Goal: Task Accomplishment & Management: Complete application form

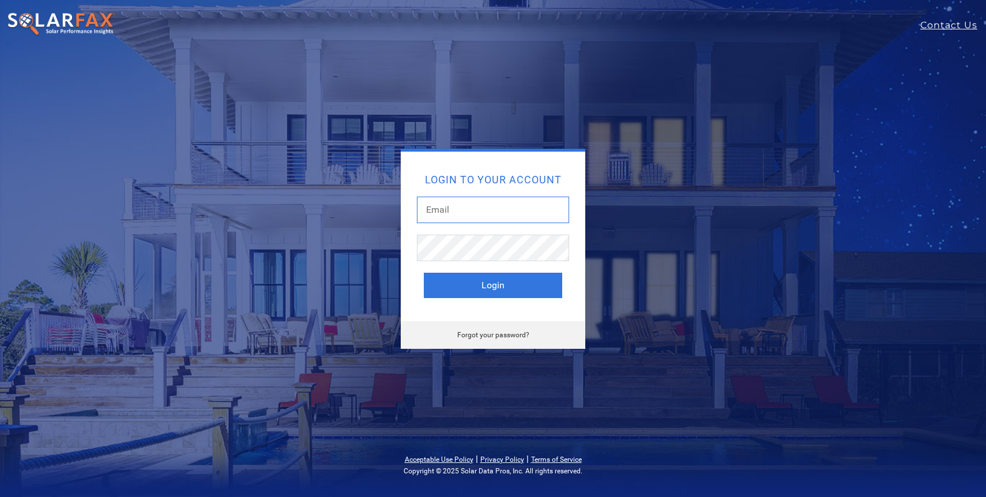
click at [502, 213] on input "text" at bounding box center [493, 210] width 152 height 27
type input "michael.mccoy@photonbrothers.com"
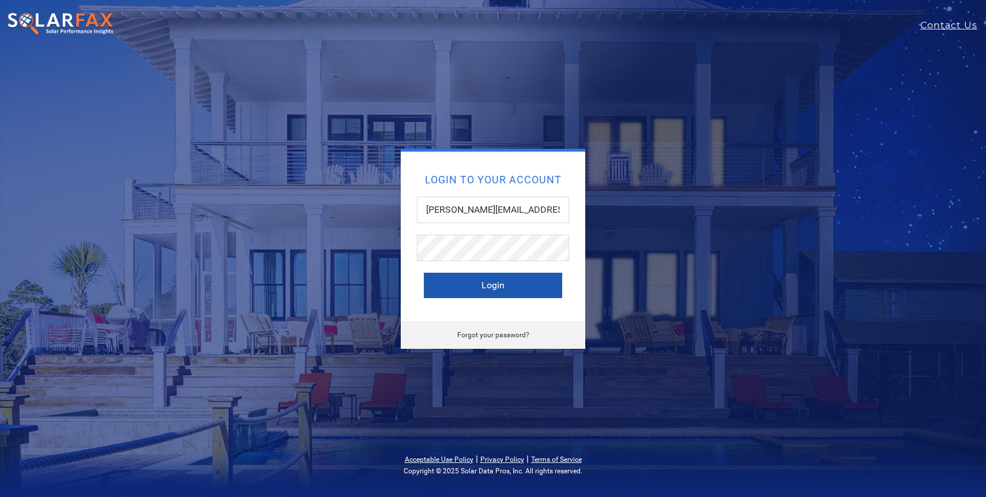
click at [522, 291] on button "Login" at bounding box center [493, 285] width 138 height 25
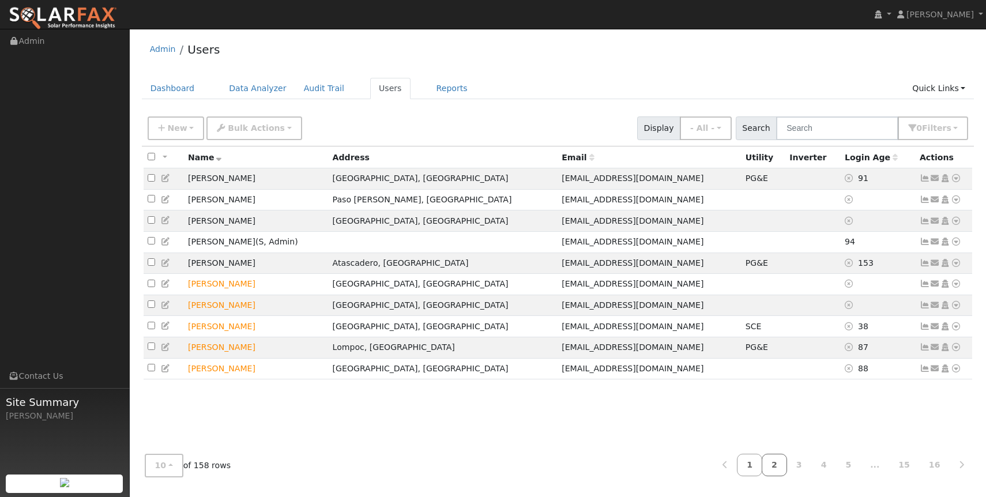
click at [784, 467] on link "2" at bounding box center [774, 465] width 25 height 22
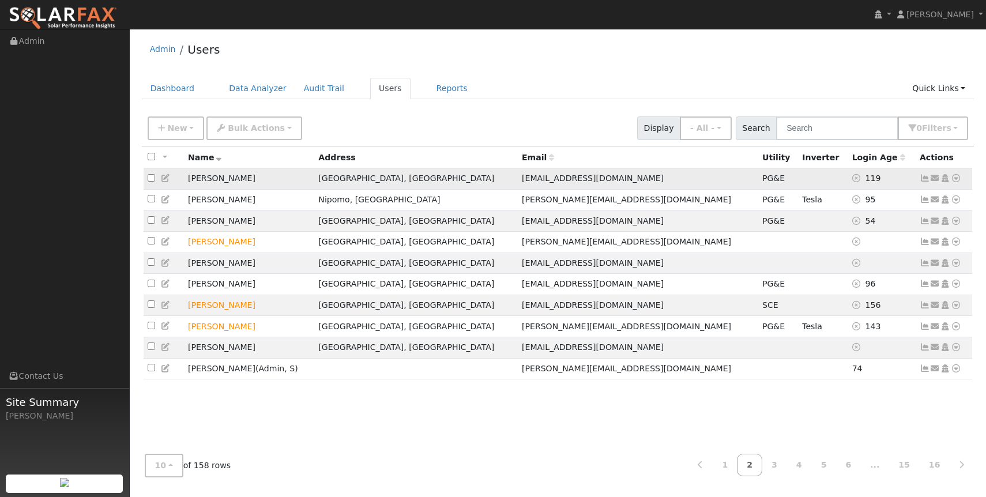
click at [922, 176] on icon at bounding box center [925, 178] width 10 height 8
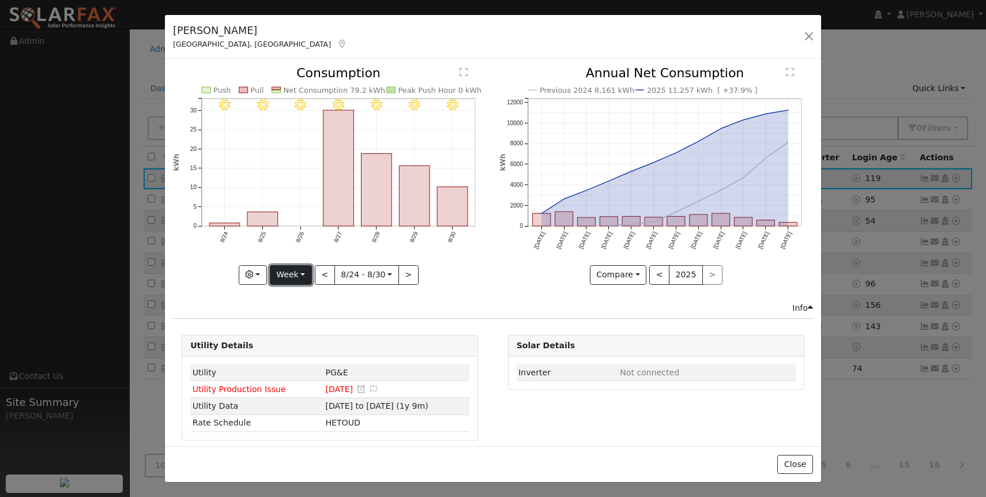
click at [293, 267] on button "Week" at bounding box center [291, 275] width 42 height 20
click at [312, 330] on link "Month" at bounding box center [310, 331] width 80 height 16
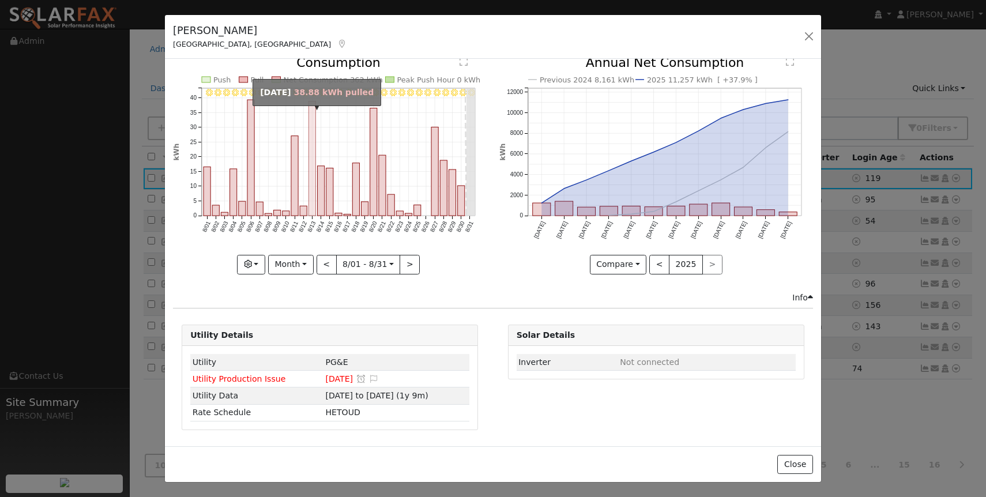
scroll to position [9, 0]
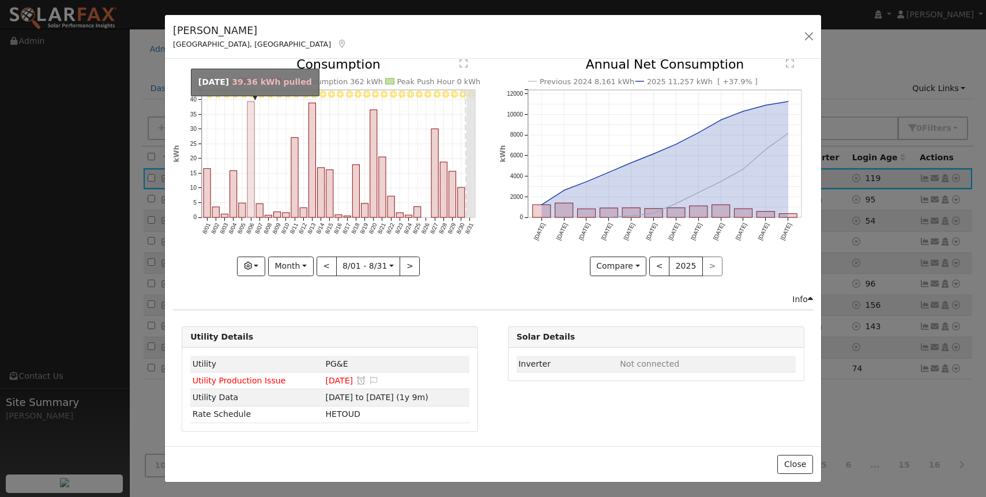
click at [251, 123] on rect "onclick=""" at bounding box center [250, 159] width 7 height 116
type input "[DATE]"
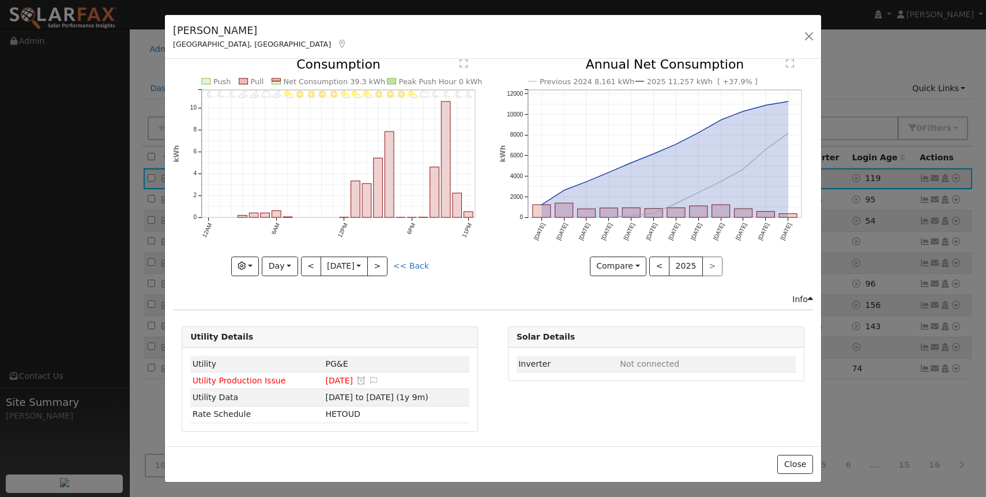
scroll to position [0, 0]
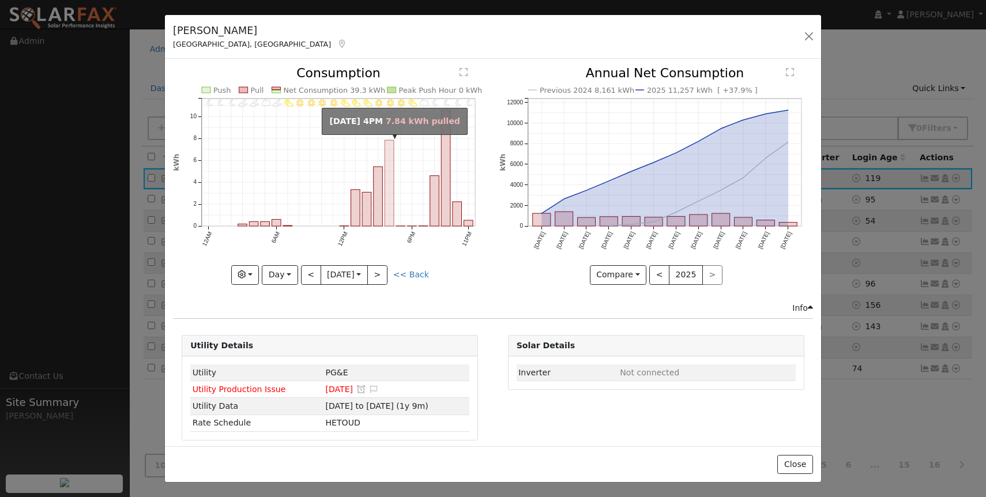
click at [390, 174] on rect "onclick=""" at bounding box center [389, 184] width 9 height 86
click at [391, 156] on rect "onclick=""" at bounding box center [389, 184] width 9 height 86
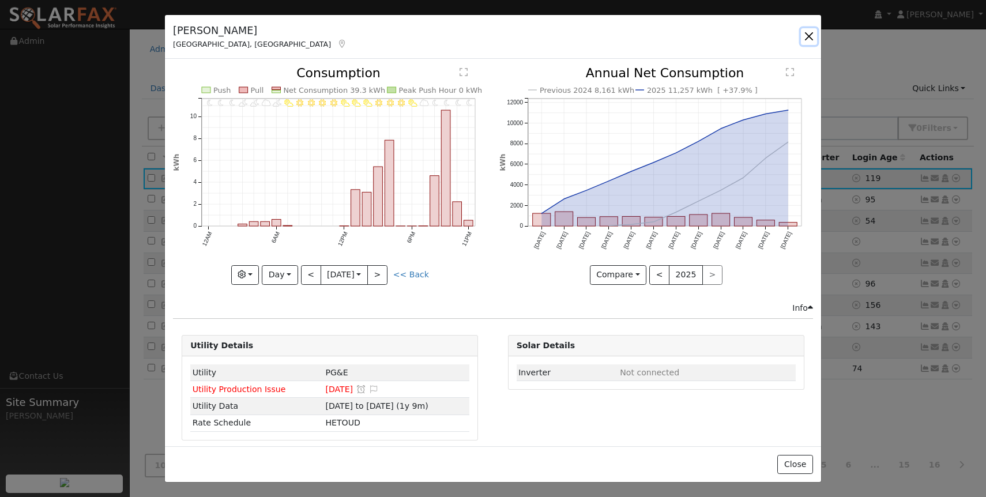
click at [808, 38] on button "button" at bounding box center [809, 36] width 16 height 16
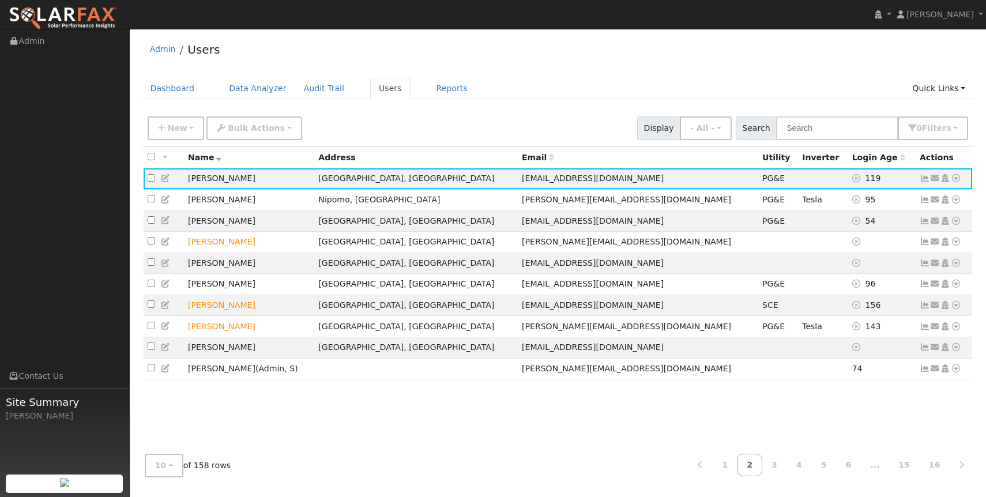
click at [625, 49] on div "Admin Users" at bounding box center [558, 52] width 832 height 35
click at [557, 64] on div "Admin Users" at bounding box center [558, 52] width 832 height 35
click at [548, 54] on div "Admin Users" at bounding box center [558, 52] width 832 height 35
click at [187, 127] on button "New" at bounding box center [176, 128] width 57 height 24
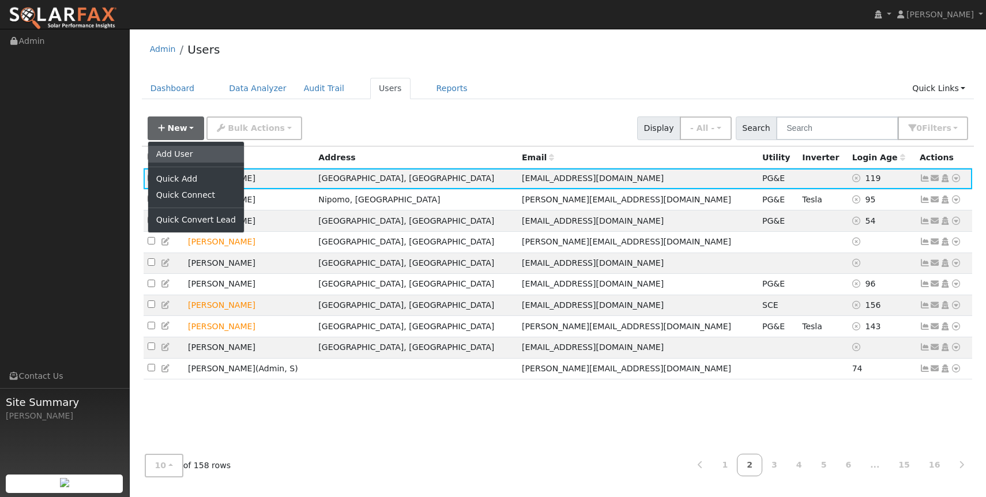
click at [199, 154] on link "Add User" at bounding box center [196, 154] width 96 height 16
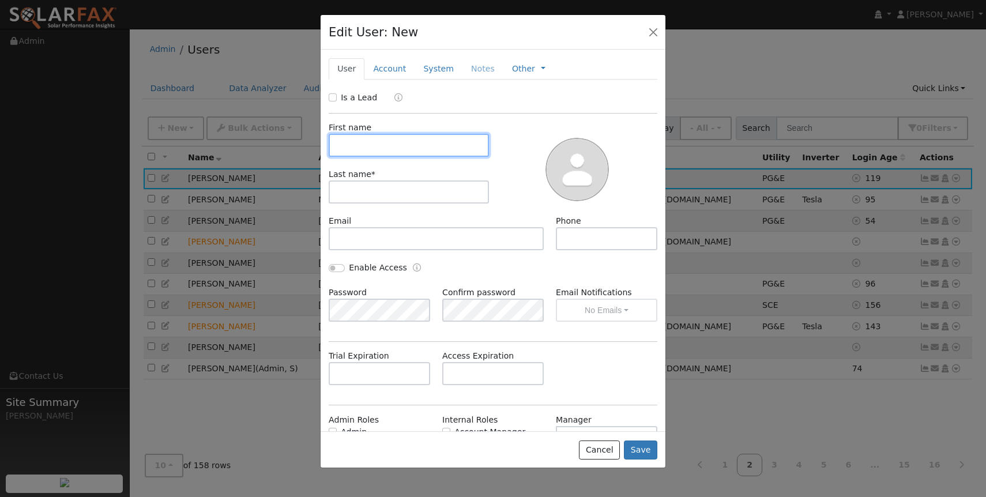
click at [383, 140] on input "text" at bounding box center [409, 145] width 160 height 23
type input "[PERSON_NAME]"
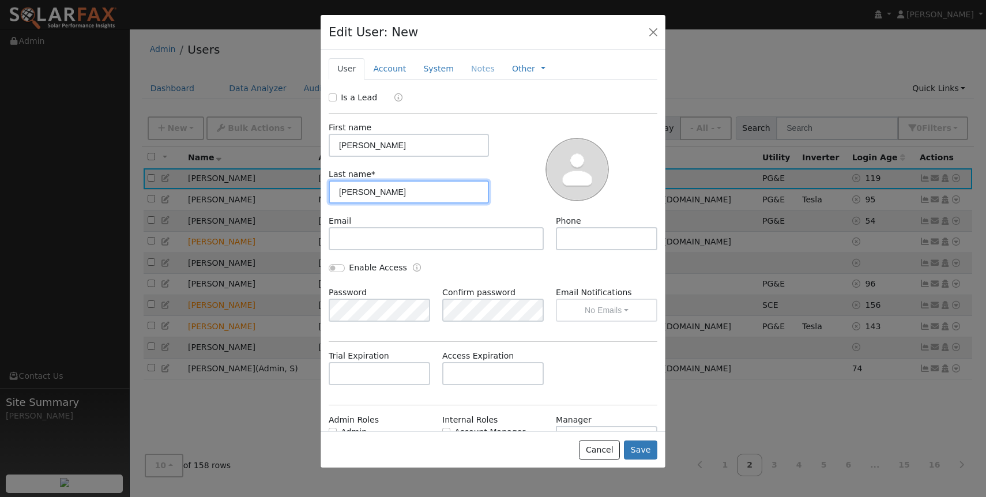
type input "[PERSON_NAME]"
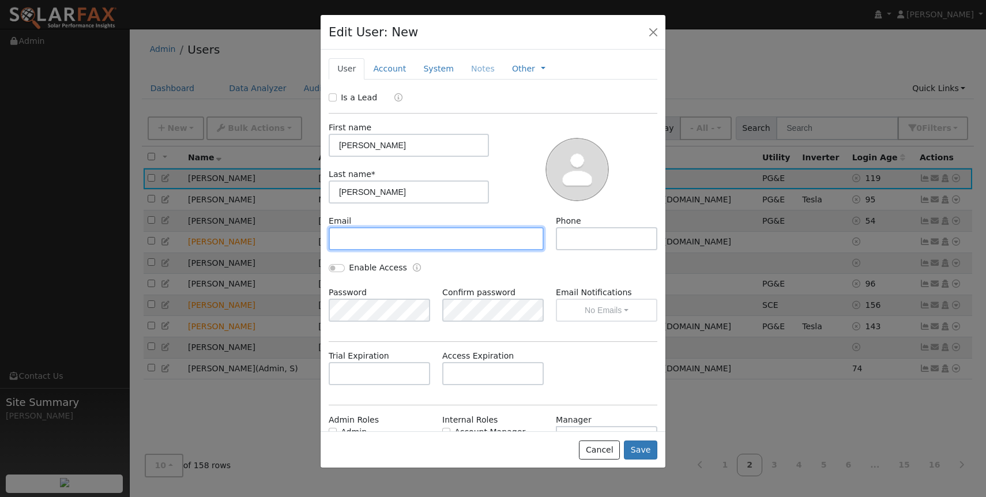
paste input "[PERSON_NAME],"
type input "B"
click at [393, 239] on input "text" at bounding box center [436, 238] width 215 height 23
paste input "[PERSON_NAME][EMAIL_ADDRESS][PERSON_NAME][DOMAIN_NAME]"
type input "[PERSON_NAME][EMAIL_ADDRESS][PERSON_NAME][DOMAIN_NAME]"
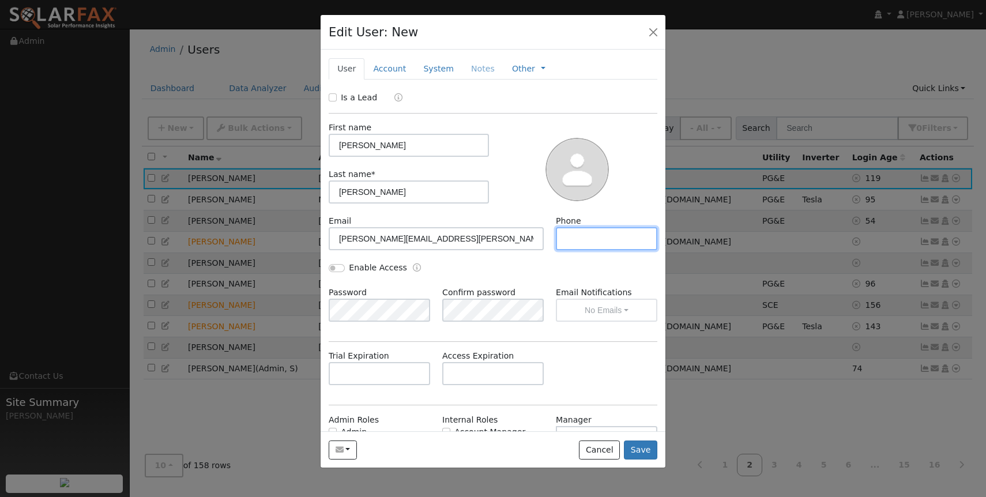
click at [609, 235] on input "text" at bounding box center [606, 238] width 101 height 23
click at [588, 245] on input "text" at bounding box center [606, 238] width 101 height 23
paste input "[PHONE_NUMBER]"
type input "[PHONE_NUMBER]"
click at [334, 99] on input "Is a Lead" at bounding box center [333, 97] width 8 height 8
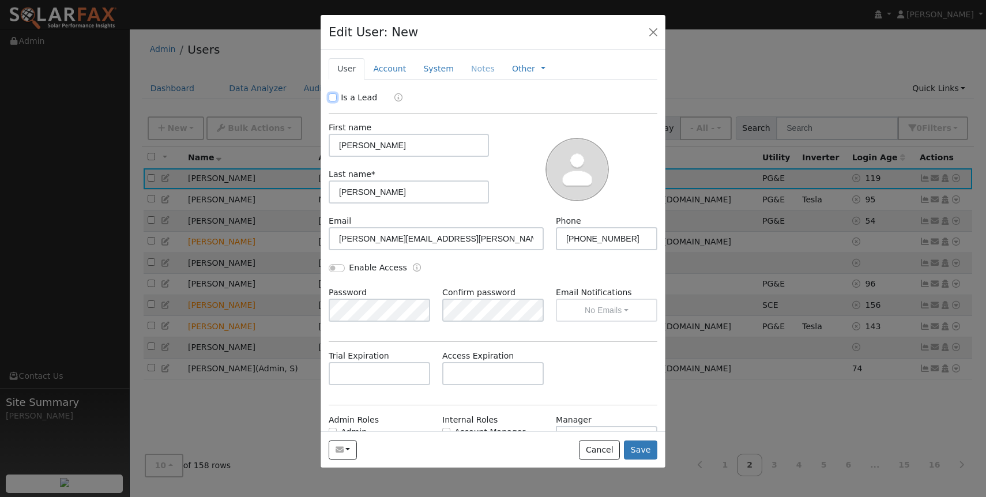
checkbox input "true"
click at [383, 67] on link "Account" at bounding box center [389, 68] width 50 height 21
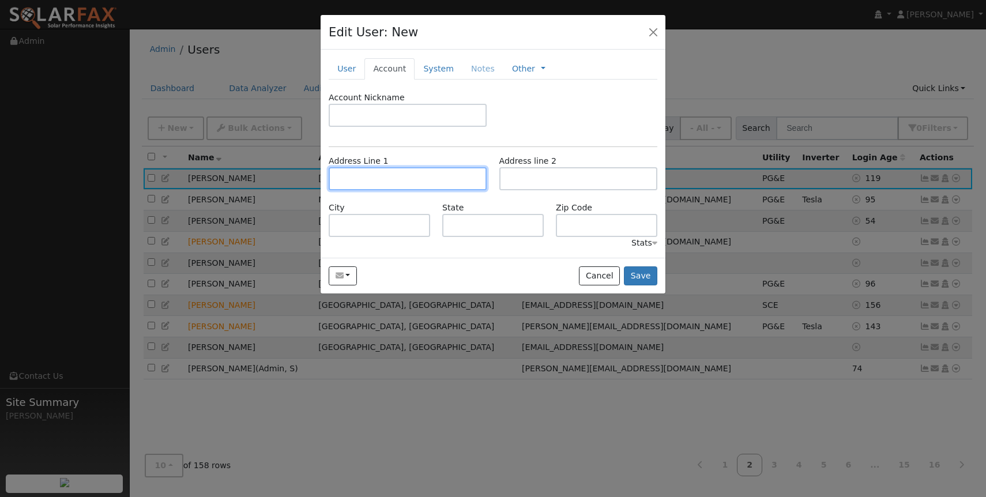
click at [431, 175] on input "text" at bounding box center [408, 178] width 158 height 23
click at [403, 172] on input "text" at bounding box center [408, 178] width 158 height 23
paste input "431 San Vincenzo Dr"
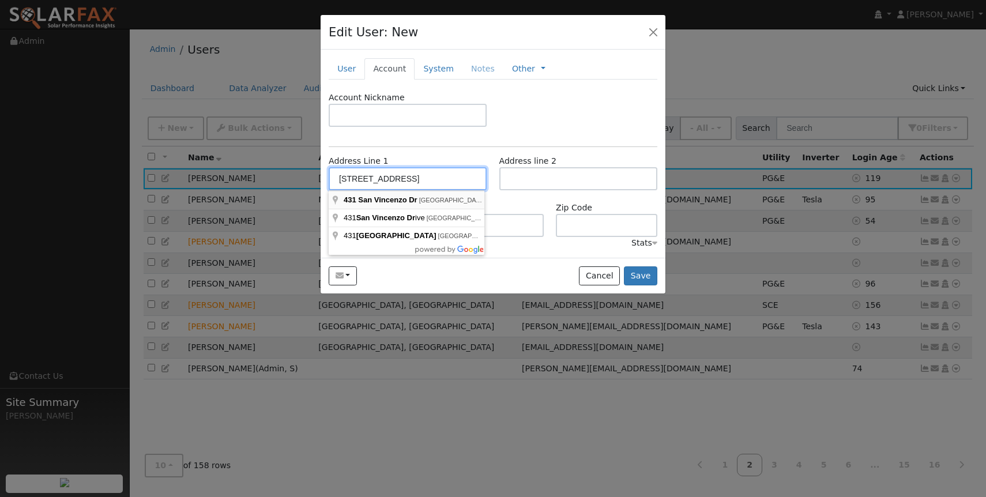
type input "[STREET_ADDRESS]"
type input "[GEOGRAPHIC_DATA][PERSON_NAME]"
type input "CA"
type input "93401"
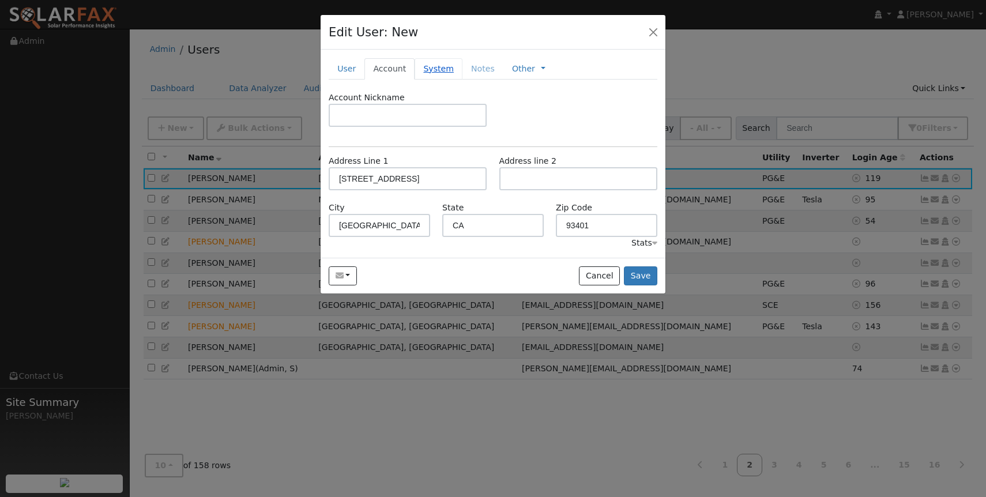
click at [429, 70] on link "System" at bounding box center [439, 68] width 48 height 21
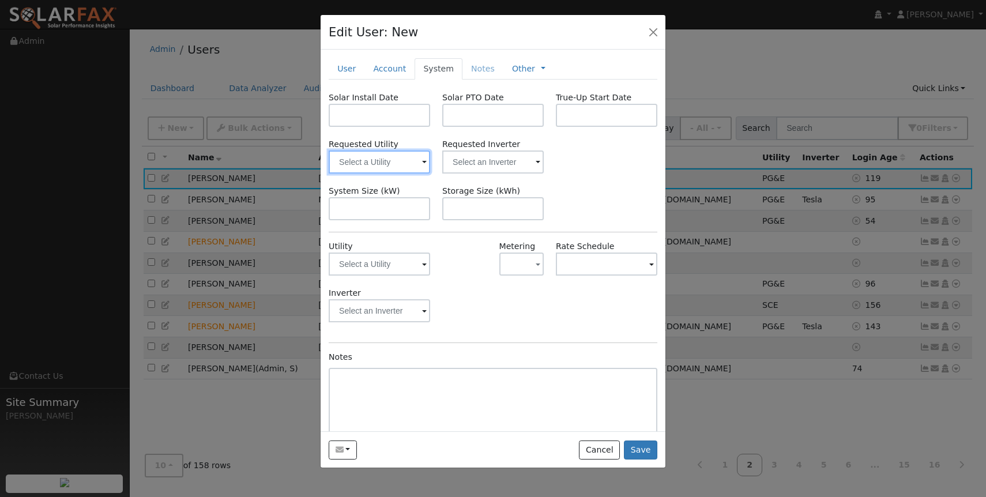
click at [379, 165] on input "text" at bounding box center [379, 161] width 101 height 23
click at [410, 161] on div at bounding box center [379, 161] width 101 height 23
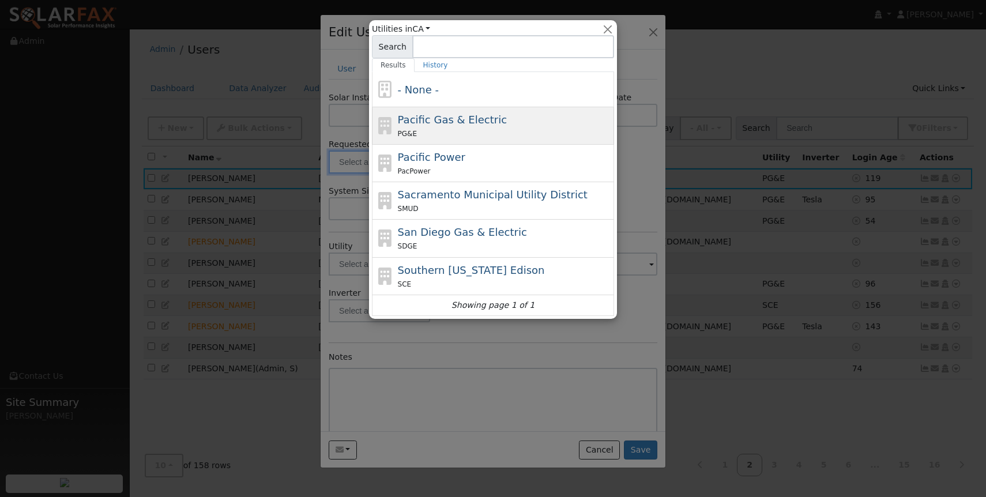
click at [438, 134] on div "PG&E" at bounding box center [505, 133] width 214 height 12
type input "Pacific Gas & Electric"
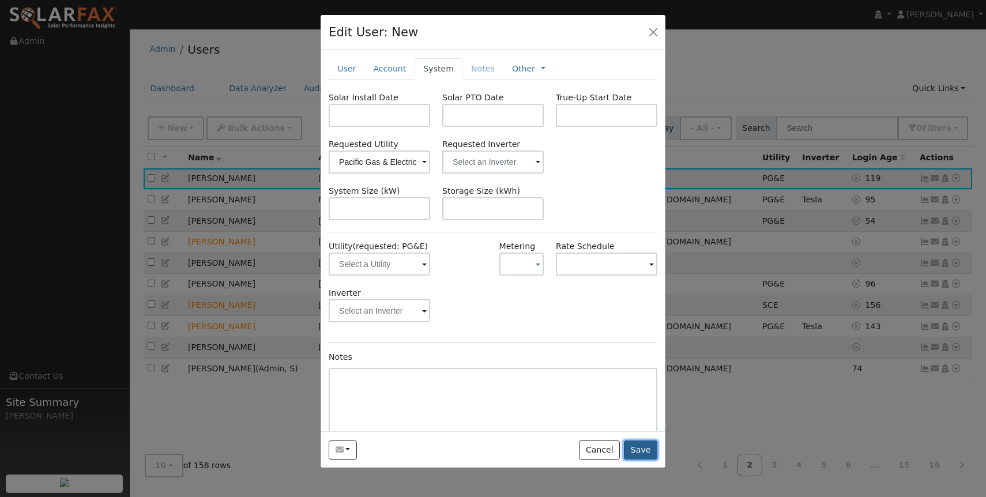
click at [643, 446] on button "Save" at bounding box center [640, 450] width 33 height 20
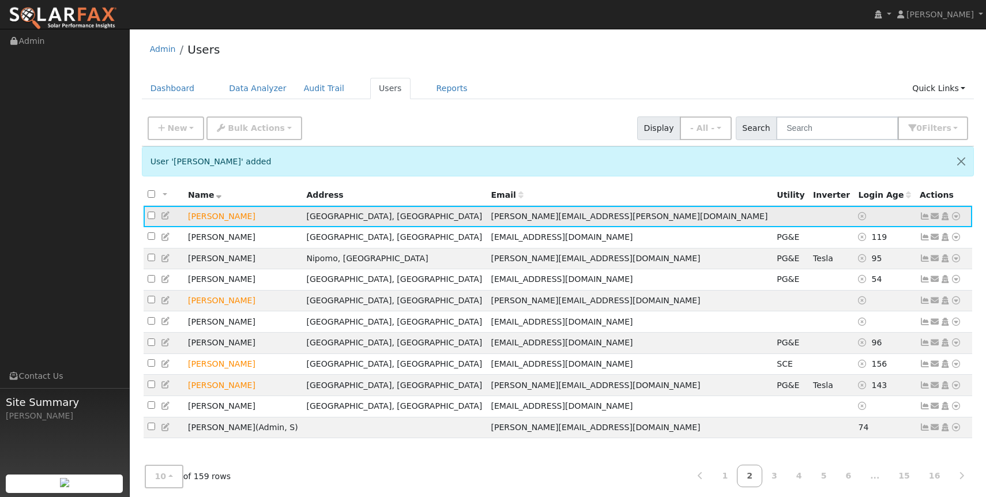
click at [936, 218] on icon at bounding box center [935, 216] width 10 height 8
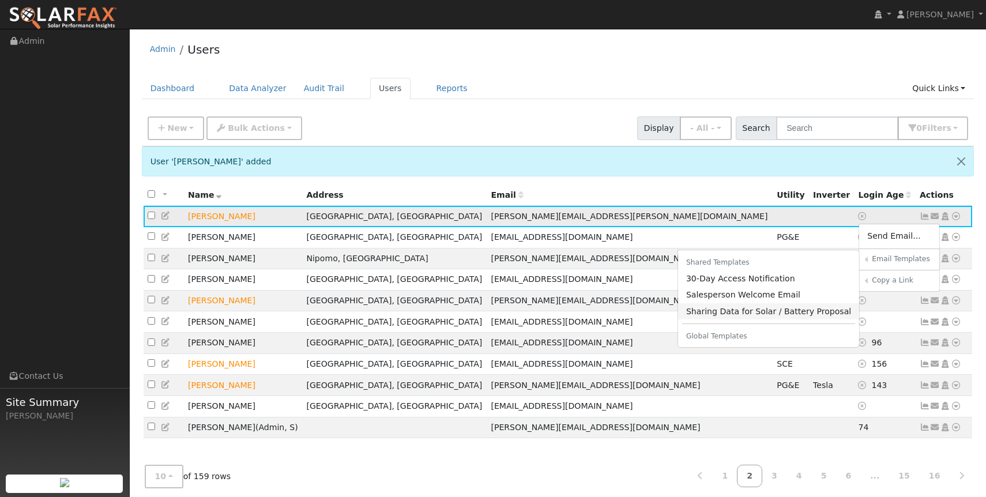
click at [759, 311] on link "Sharing Data for Solar / Battery Proposal" at bounding box center [769, 311] width 182 height 16
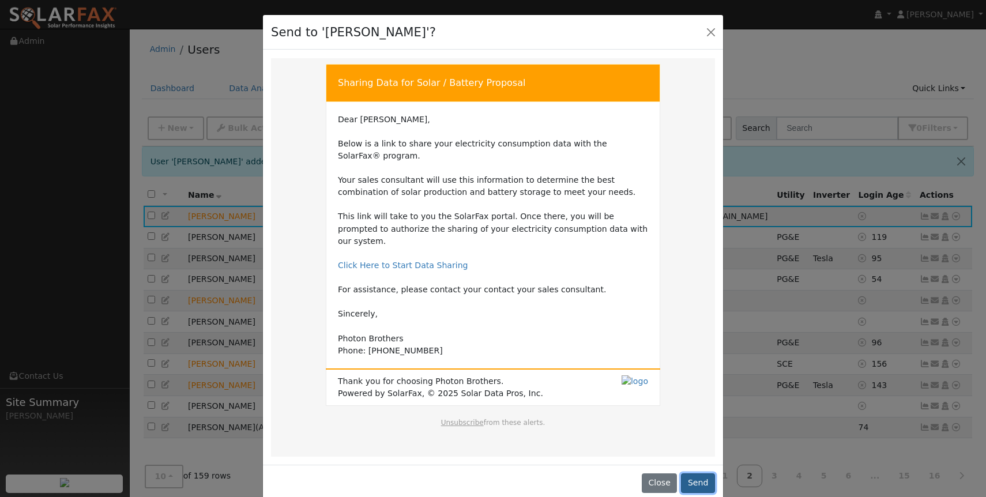
click at [699, 473] on button "Send" at bounding box center [698, 483] width 34 height 20
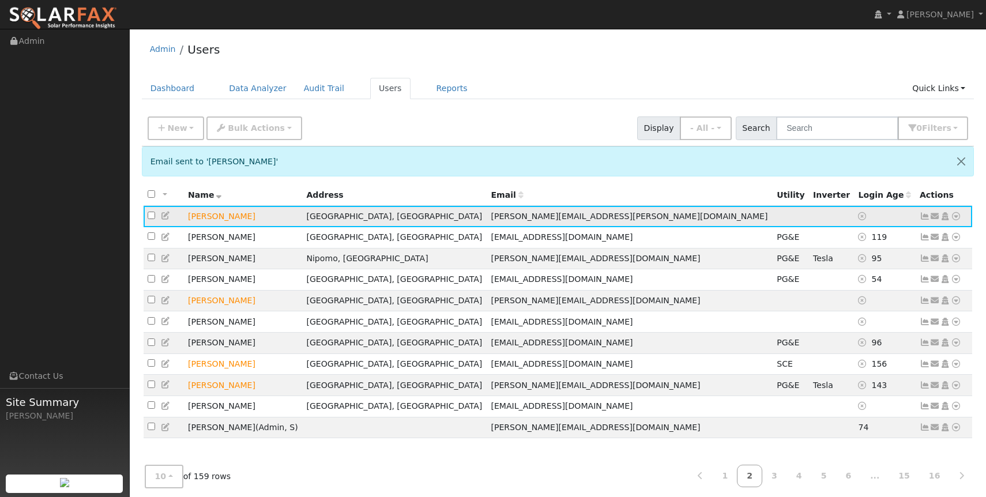
click at [165, 219] on icon at bounding box center [166, 216] width 10 height 8
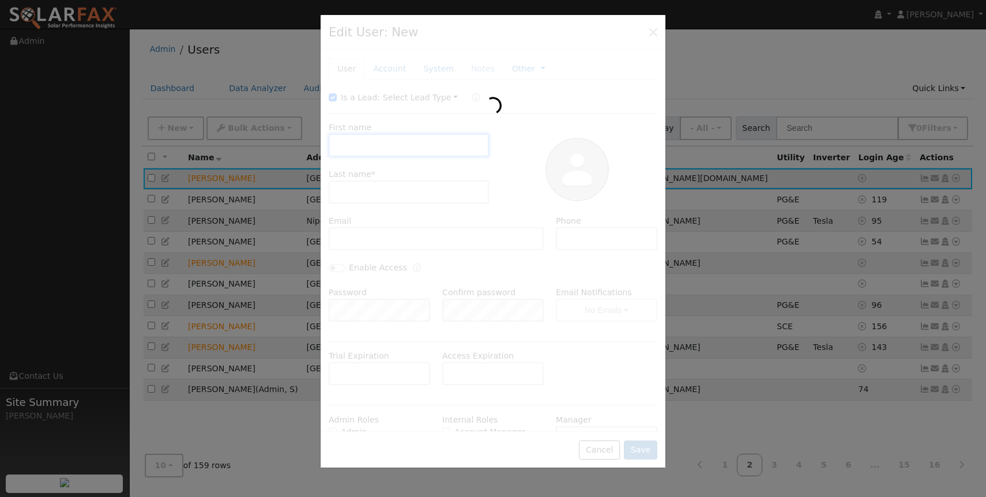
type input "[PERSON_NAME]"
type input "[PERSON_NAME][EMAIL_ADDRESS][PERSON_NAME][DOMAIN_NAME]"
type input "[PHONE_NUMBER]"
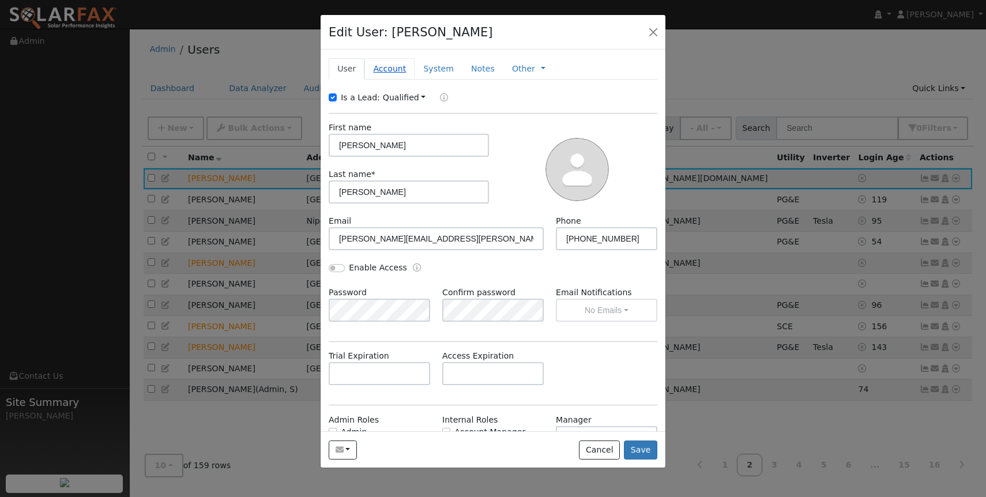
click at [387, 69] on link "Account" at bounding box center [389, 68] width 50 height 21
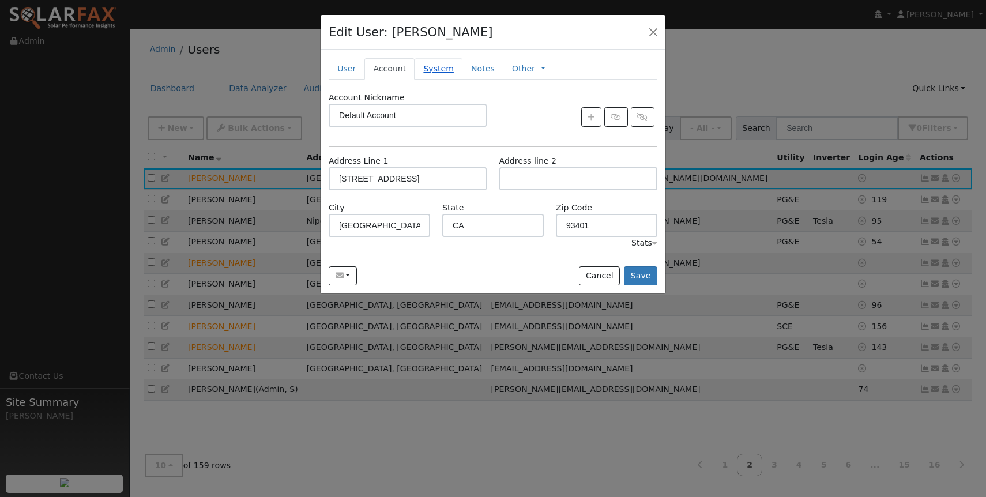
click at [439, 71] on link "System" at bounding box center [439, 68] width 48 height 21
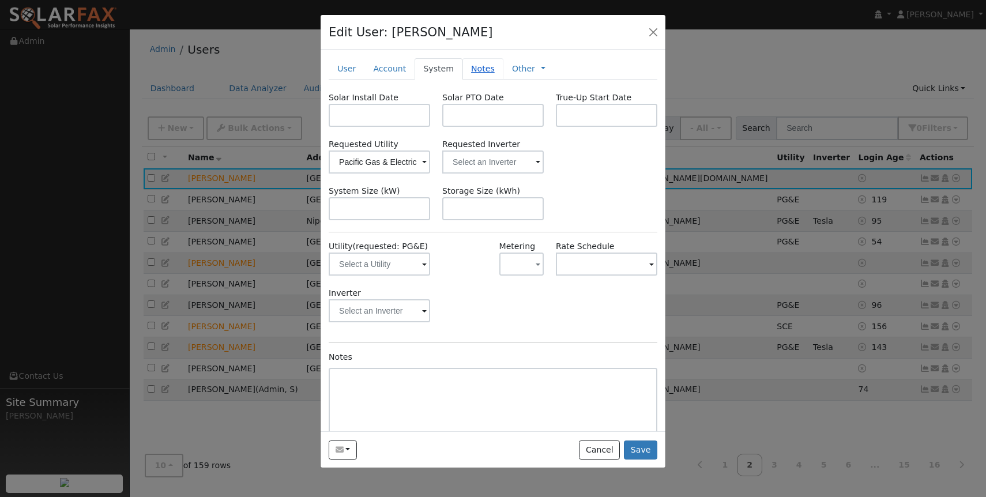
click at [480, 69] on link "Notes" at bounding box center [482, 68] width 41 height 21
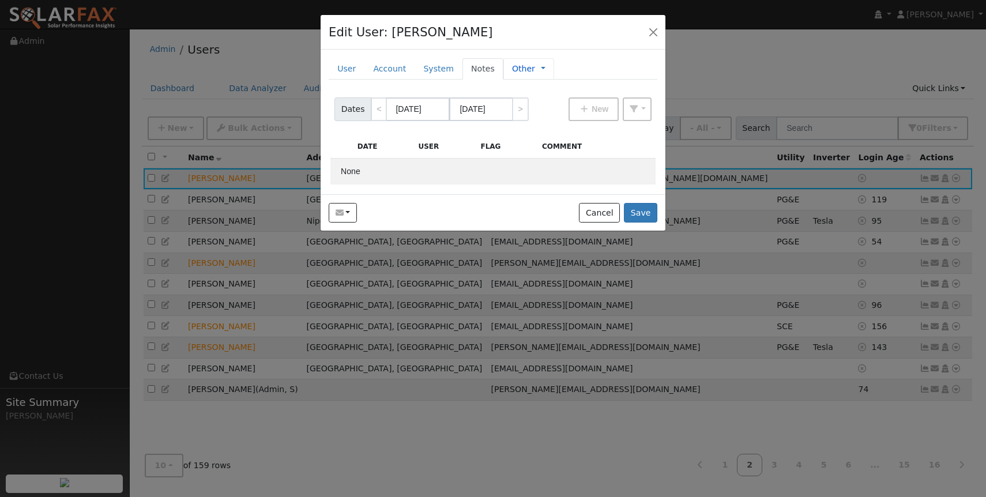
click at [516, 65] on link "Other" at bounding box center [523, 69] width 23 height 12
click at [598, 55] on div "New Account Nickname Cancel Create Are you sure you want to create new account …" at bounding box center [493, 122] width 345 height 145
click at [654, 31] on button "button" at bounding box center [653, 32] width 16 height 16
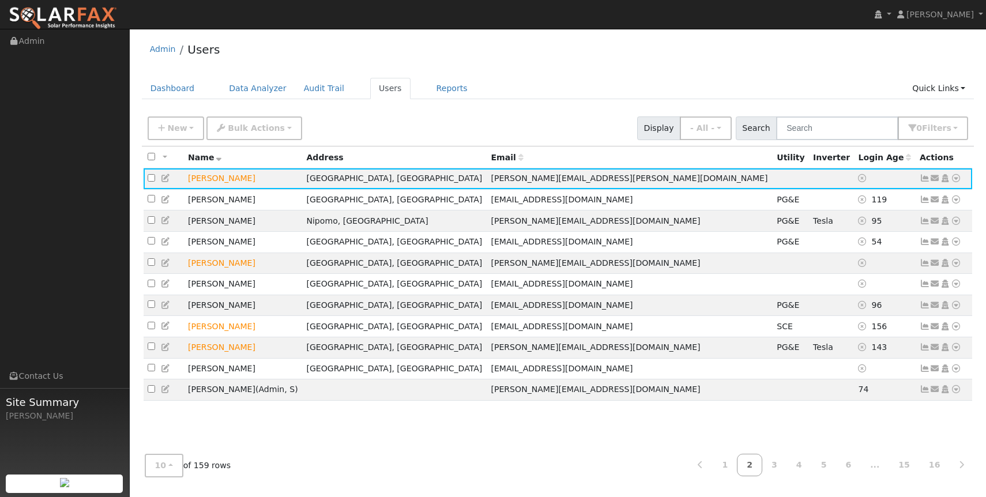
click at [724, 56] on div "Admin Users" at bounding box center [558, 52] width 832 height 35
